Goal: Find specific page/section: Find specific page/section

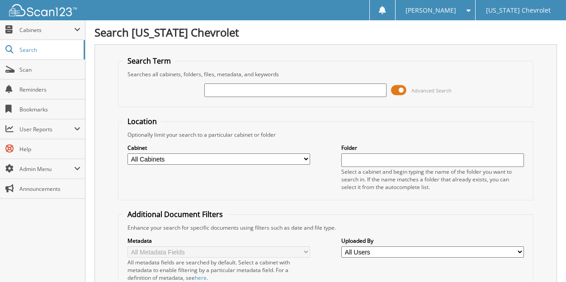
click at [220, 88] on input "text" at bounding box center [295, 91] width 183 height 14
type input "96743"
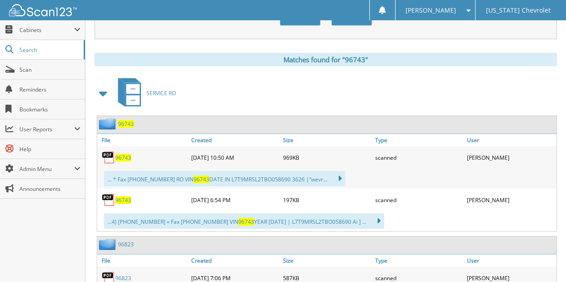
scroll to position [361, 0]
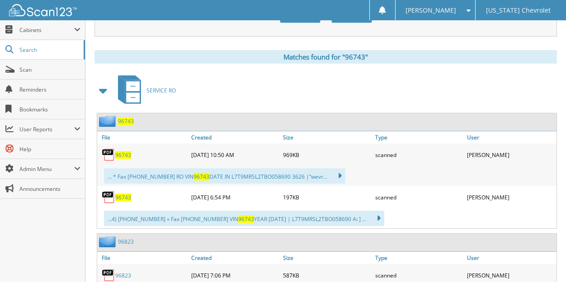
click at [118, 154] on span "96743" at bounding box center [123, 155] width 16 height 8
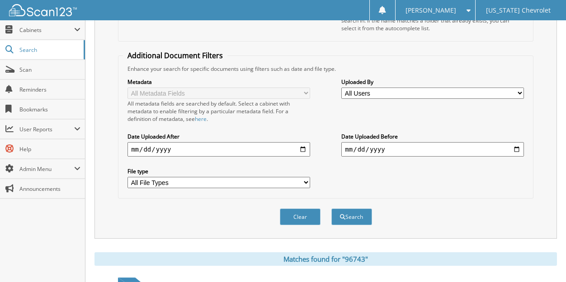
scroll to position [45, 0]
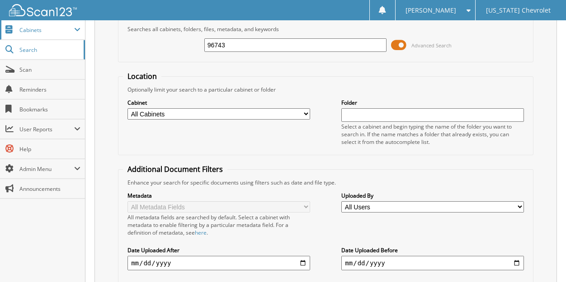
drag, startPoint x: 259, startPoint y: 44, endPoint x: 75, endPoint y: 37, distance: 184.5
type input "96752"
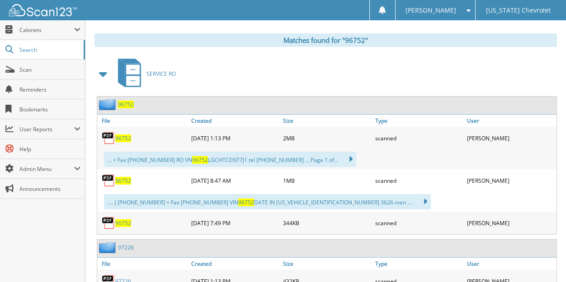
scroll to position [407, 0]
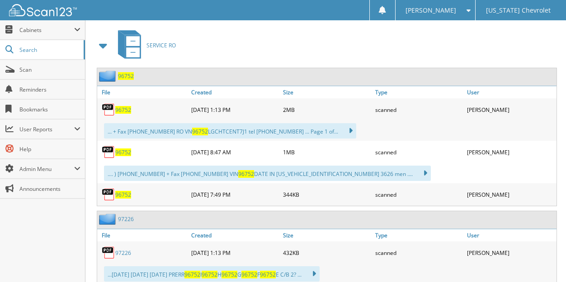
click at [128, 112] on span "96752" at bounding box center [123, 110] width 16 height 8
click at [121, 152] on span "96752" at bounding box center [123, 153] width 16 height 8
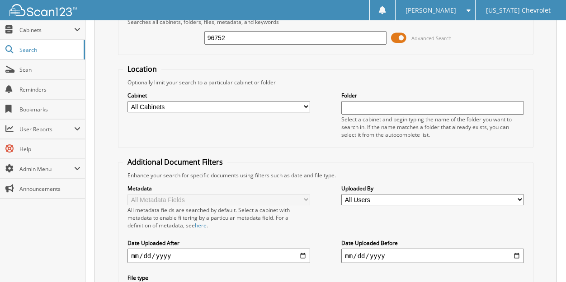
scroll to position [0, 0]
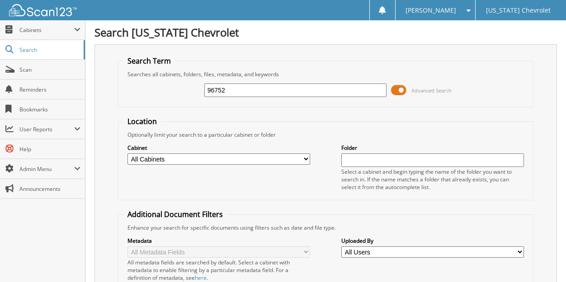
drag, startPoint x: 261, startPoint y: 87, endPoint x: 113, endPoint y: 119, distance: 150.6
click at [122, 118] on form "Search Term Searches all cabinets, folders, files, metadata, and keywords 96752…" at bounding box center [325, 225] width 415 height 338
type input "96160"
click at [265, 89] on input "96160" at bounding box center [295, 91] width 183 height 14
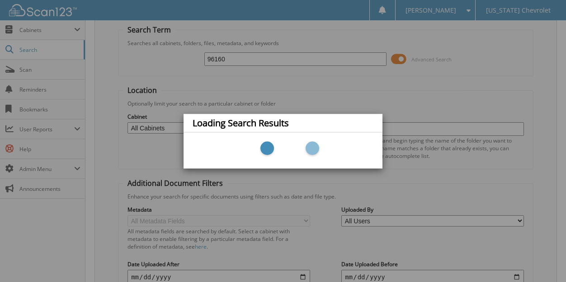
scroll to position [90, 0]
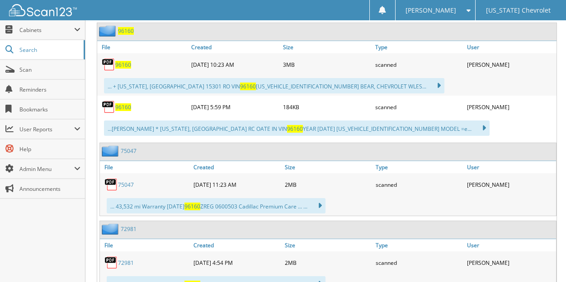
scroll to position [407, 0]
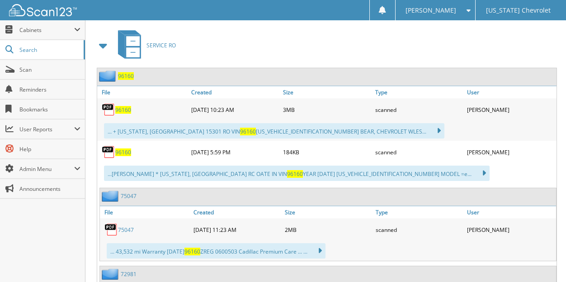
click at [127, 110] on span "96160" at bounding box center [123, 110] width 16 height 8
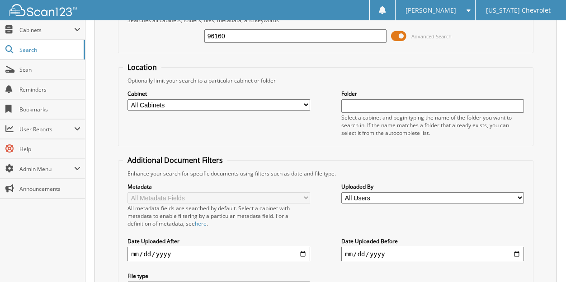
scroll to position [45, 0]
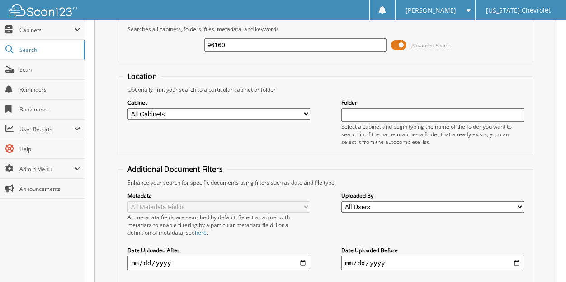
drag, startPoint x: 257, startPoint y: 45, endPoint x: 147, endPoint y: 50, distance: 109.5
click at [147, 50] on div "96160 Advanced Search" at bounding box center [325, 45] width 405 height 24
type input "96896"
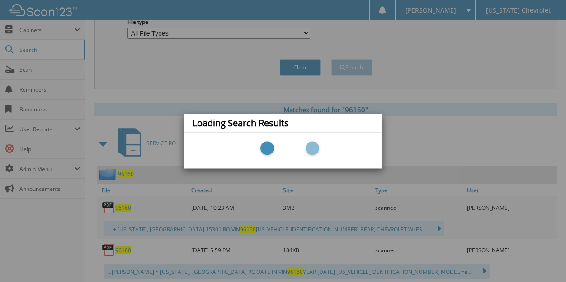
scroll to position [0, 0]
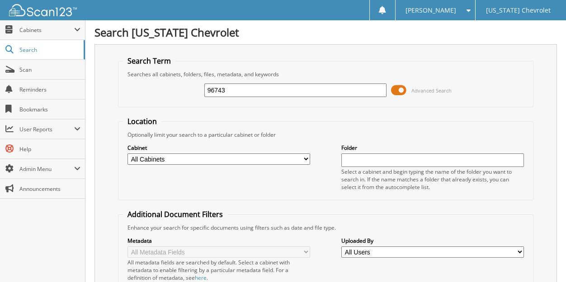
drag, startPoint x: 250, startPoint y: 89, endPoint x: 138, endPoint y: 93, distance: 112.1
click at [138, 93] on div "96743 Advanced Search" at bounding box center [325, 90] width 405 height 24
type input "96896"
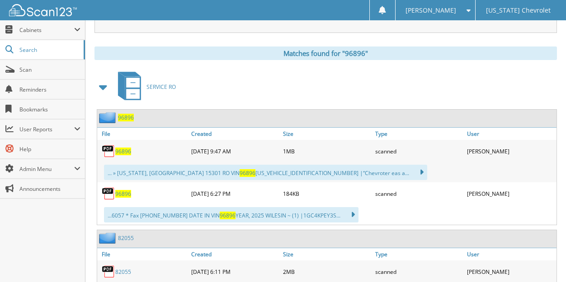
scroll to position [407, 0]
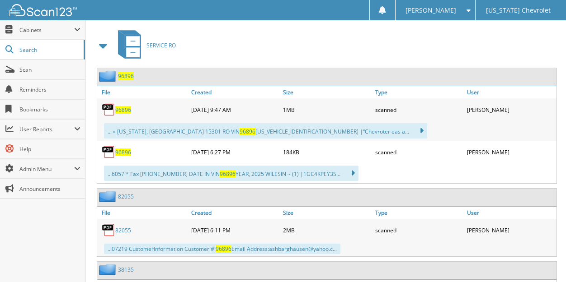
click at [126, 111] on span "96896" at bounding box center [123, 110] width 16 height 8
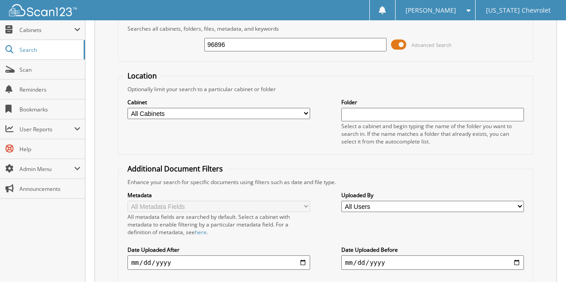
scroll to position [45, 0]
drag, startPoint x: 253, startPoint y: 47, endPoint x: 182, endPoint y: 45, distance: 70.5
click at [182, 45] on div "96896 Advanced Search" at bounding box center [325, 45] width 405 height 24
type input "96159"
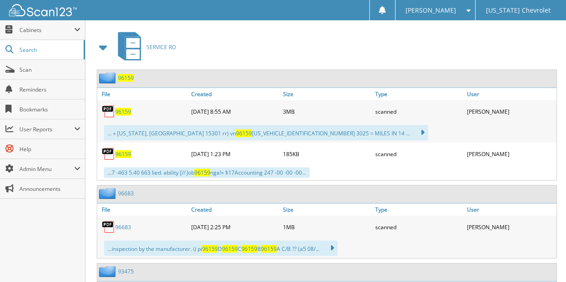
scroll to position [407, 0]
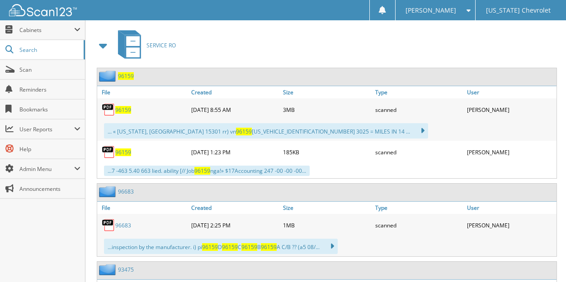
click at [123, 108] on span "96159" at bounding box center [123, 110] width 16 height 8
click at [453, 9] on span "[PERSON_NAME]" at bounding box center [430, 10] width 51 height 5
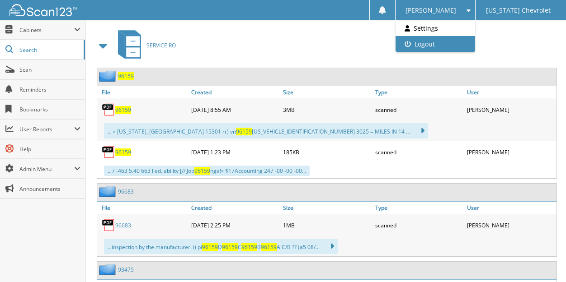
click at [450, 44] on link "Logout" at bounding box center [435, 44] width 80 height 16
